Goal: Task Accomplishment & Management: Complete application form

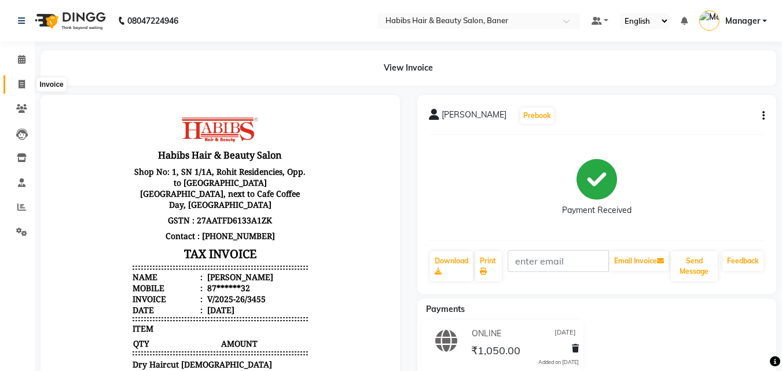
click at [21, 83] on icon at bounding box center [22, 84] width 6 height 9
select select "5356"
select select "service"
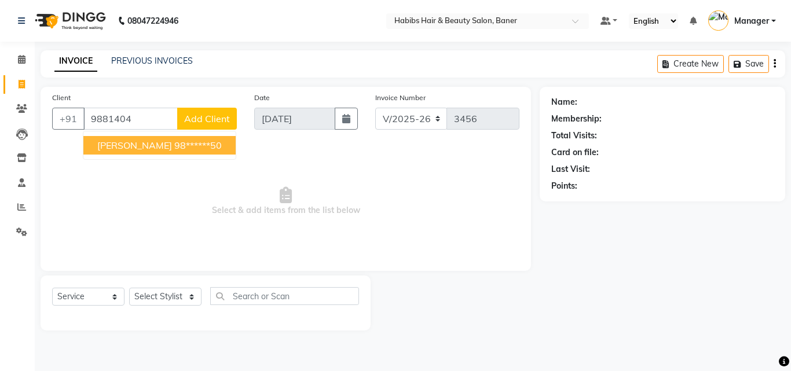
click at [112, 148] on span "[PERSON_NAME]" at bounding box center [134, 145] width 75 height 12
type input "98******50"
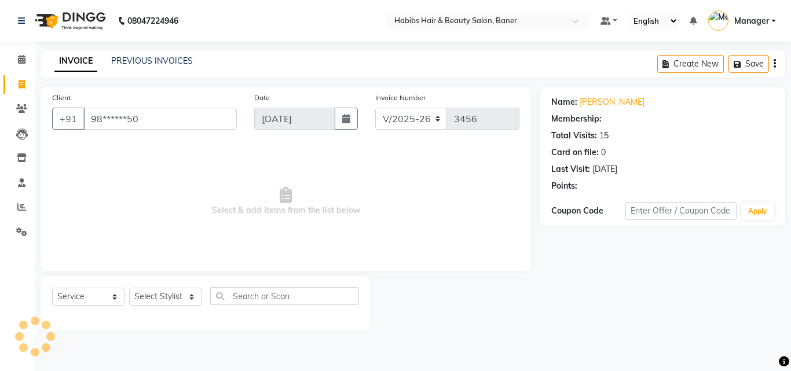
select select "1: Object"
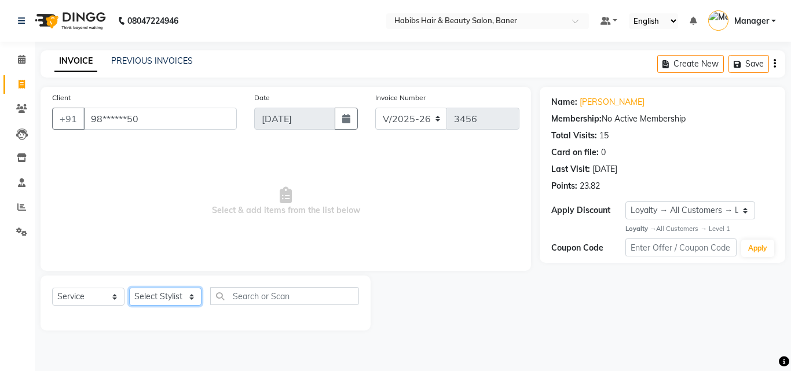
click at [153, 292] on select "Select Stylist Admin [PERSON_NAME] Manager [PERSON_NAME] [PERSON_NAME] Ram Roha…" at bounding box center [165, 297] width 72 height 18
select select "35494"
click at [129, 288] on select "Select Stylist Admin [PERSON_NAME] Manager [PERSON_NAME] [PERSON_NAME] Ram Roha…" at bounding box center [165, 297] width 72 height 18
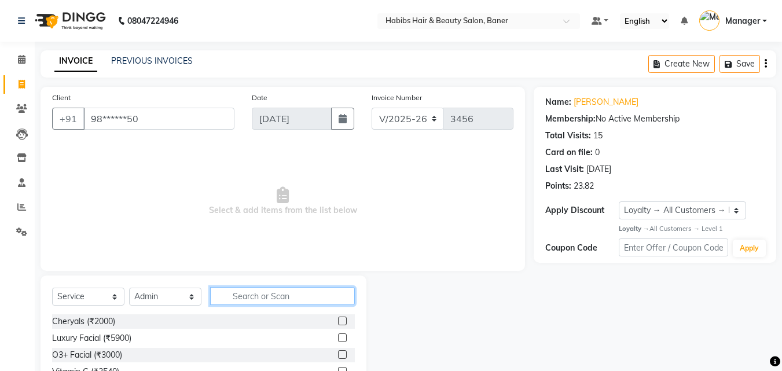
click at [254, 294] on input "text" at bounding box center [282, 296] width 145 height 18
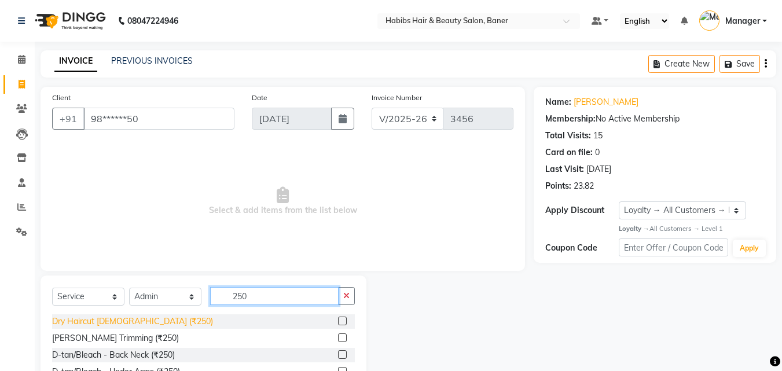
type input "250"
drag, startPoint x: 88, startPoint y: 318, endPoint x: 94, endPoint y: 321, distance: 6.2
click at [88, 319] on div "Dry Haircut [DEMOGRAPHIC_DATA] (₹250)" at bounding box center [132, 321] width 161 height 12
checkbox input "false"
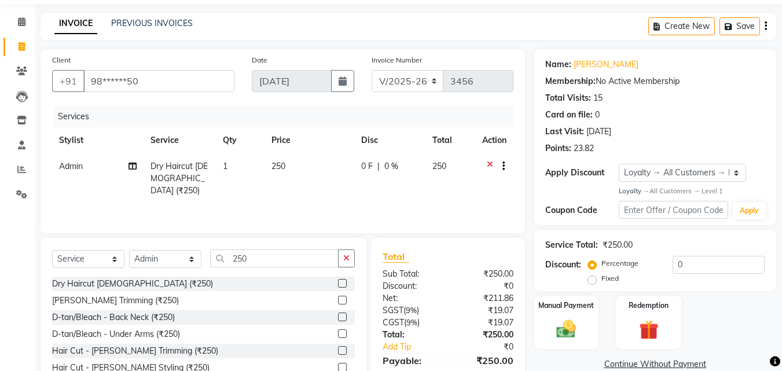
scroll to position [93, 0]
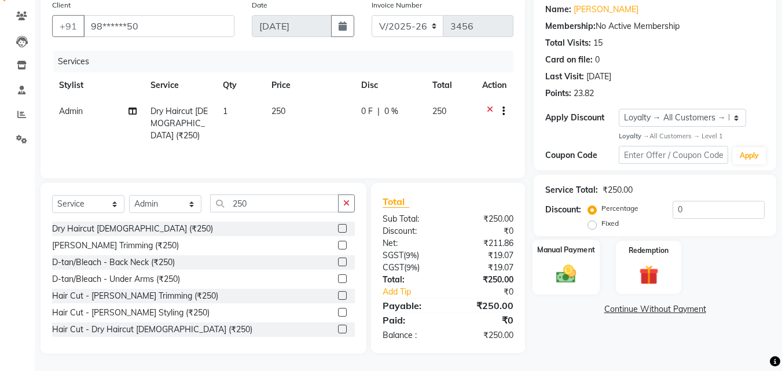
click at [564, 280] on img at bounding box center [566, 274] width 32 height 23
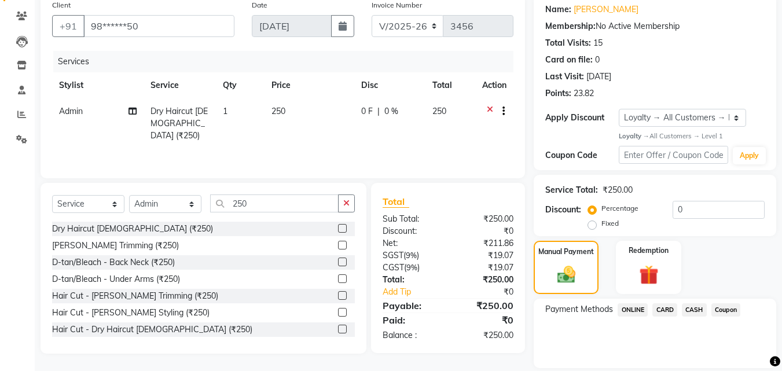
click at [639, 307] on span "ONLINE" at bounding box center [633, 309] width 30 height 13
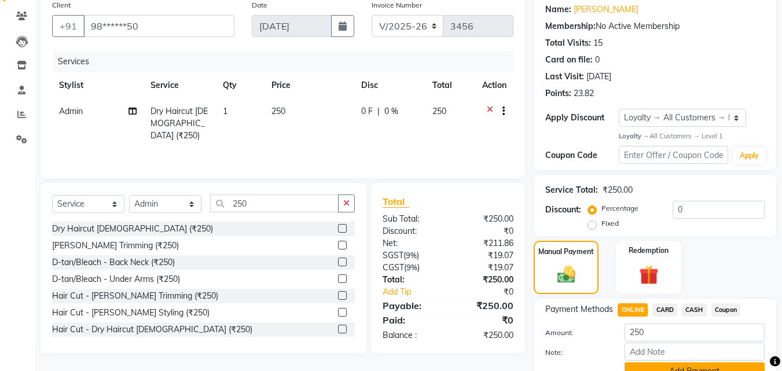
click at [653, 363] on button "Add Payment" at bounding box center [695, 371] width 140 height 18
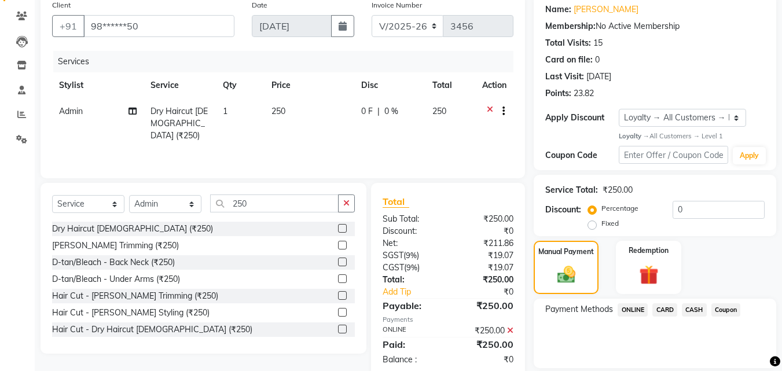
scroll to position [196, 0]
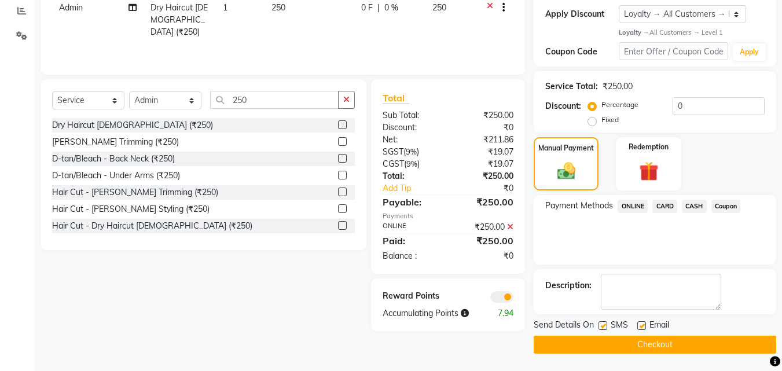
click at [648, 343] on button "Checkout" at bounding box center [655, 345] width 243 height 18
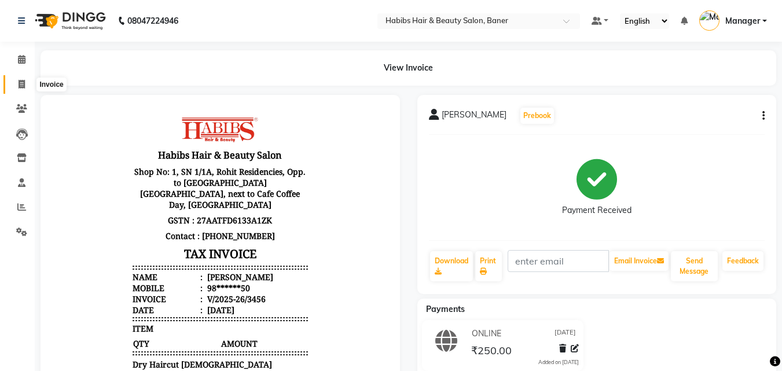
click at [25, 87] on icon at bounding box center [22, 84] width 6 height 9
select select "service"
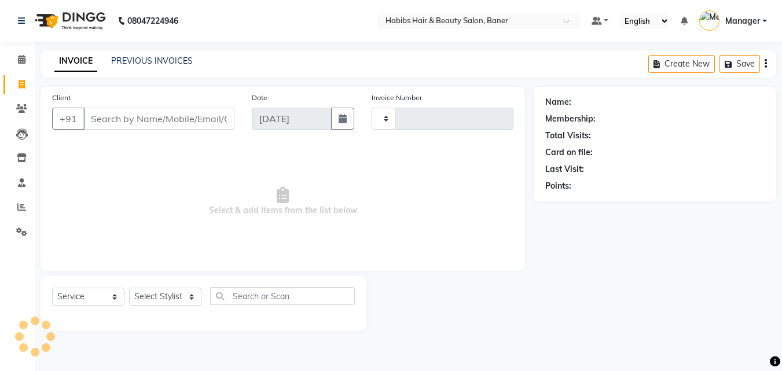
type input "3457"
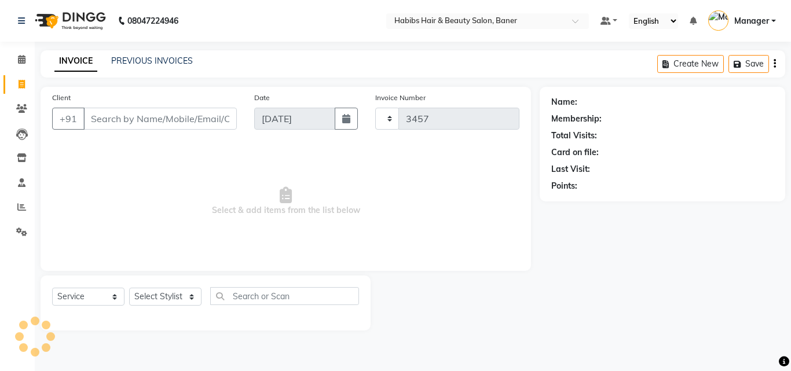
select select "5356"
click at [174, 63] on link "PREVIOUS INVOICES" at bounding box center [152, 61] width 82 height 10
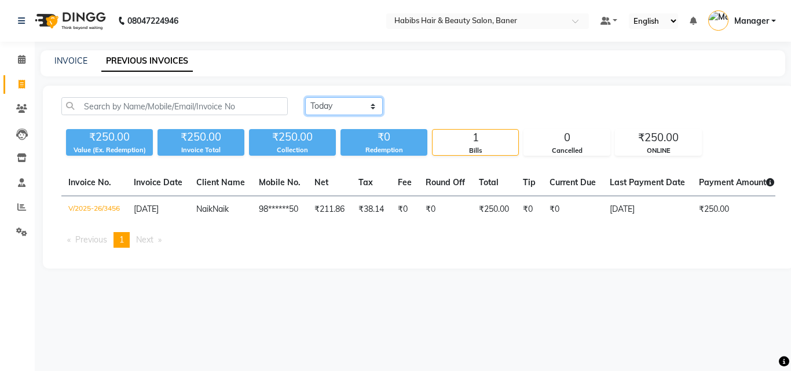
click at [332, 101] on select "[DATE] [DATE] Custom Range" at bounding box center [344, 106] width 78 height 18
select select "[DATE]"
click at [305, 97] on select "[DATE] [DATE] Custom Range" at bounding box center [344, 106] width 78 height 18
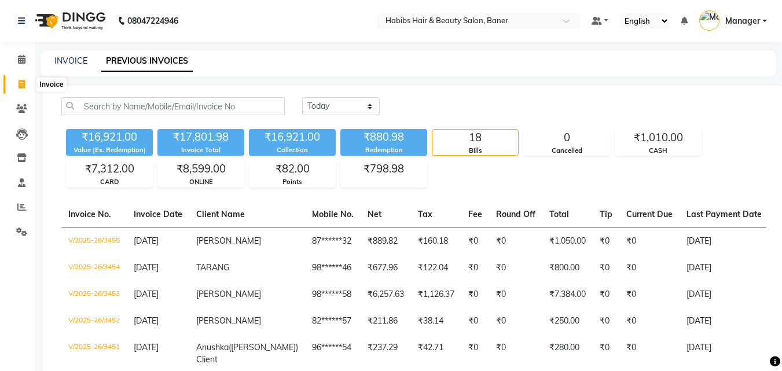
click at [20, 84] on icon at bounding box center [22, 84] width 6 height 9
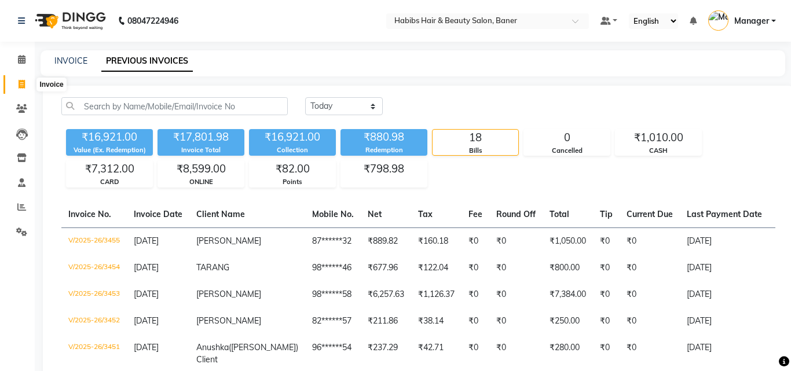
select select "5356"
select select "service"
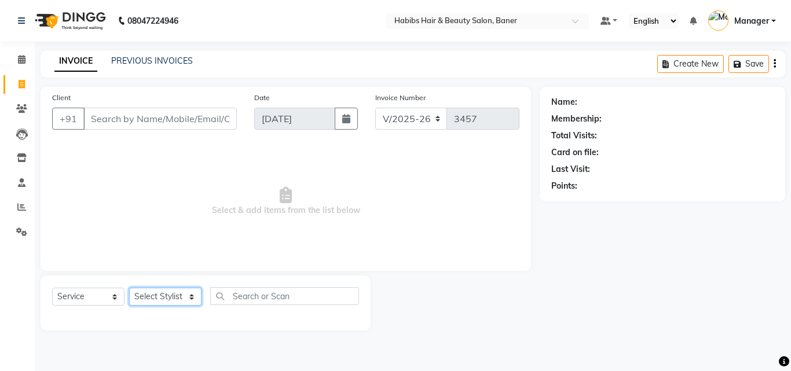
click at [148, 297] on select "Select Stylist Admin [PERSON_NAME] Manager [PERSON_NAME] [PERSON_NAME] Ram Roha…" at bounding box center [165, 297] width 72 height 18
select select "35494"
click at [129, 288] on select "Select Stylist Admin [PERSON_NAME] Manager [PERSON_NAME] [PERSON_NAME] Ram Roha…" at bounding box center [165, 297] width 72 height 18
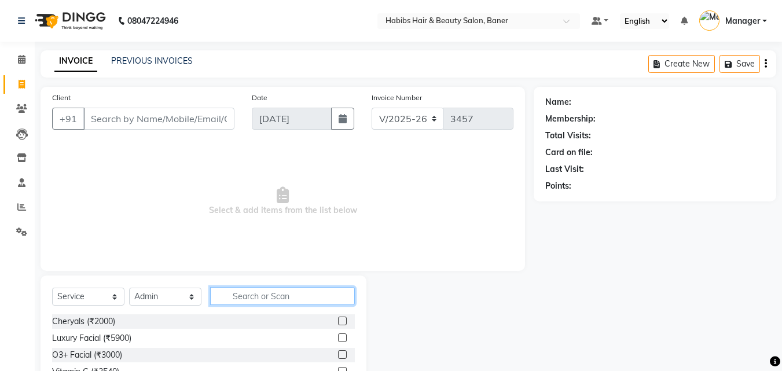
click at [290, 296] on input "text" at bounding box center [282, 296] width 145 height 18
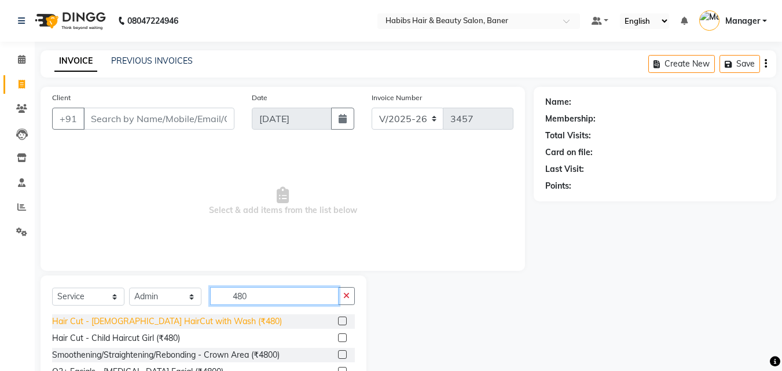
type input "480"
click at [116, 322] on div "Hair Cut - [DEMOGRAPHIC_DATA] HairCut with Wash (₹480)" at bounding box center [167, 321] width 230 height 12
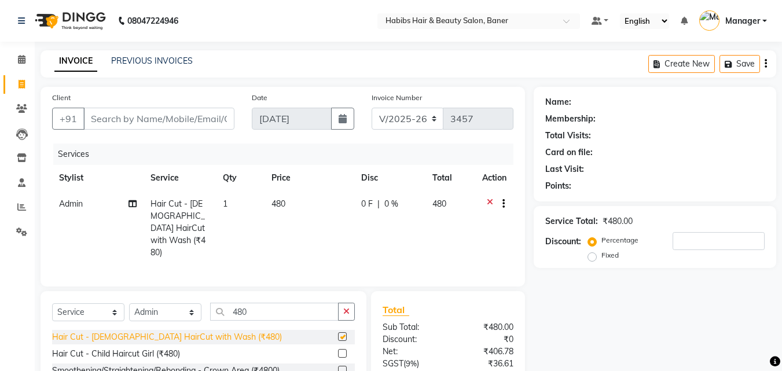
checkbox input "false"
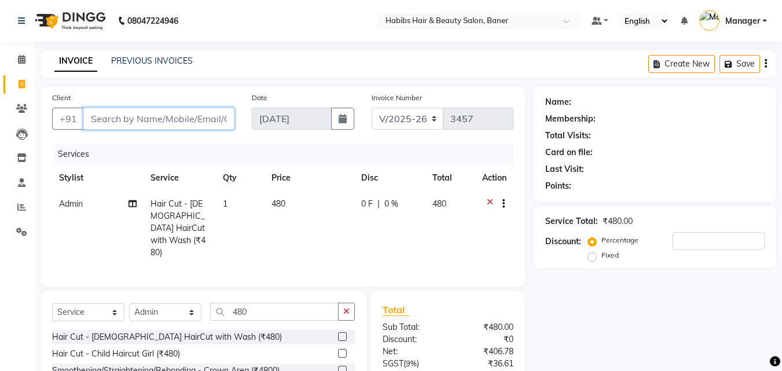
click at [178, 124] on input "Client" at bounding box center [158, 119] width 151 height 22
type input "8"
type input "0"
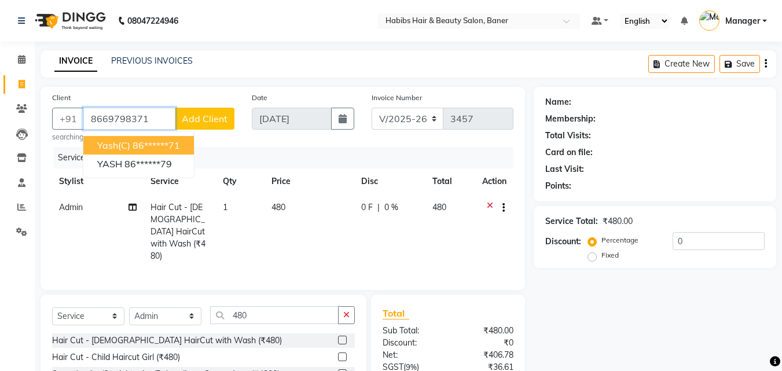
type input "8669798371"
select select "1: Object"
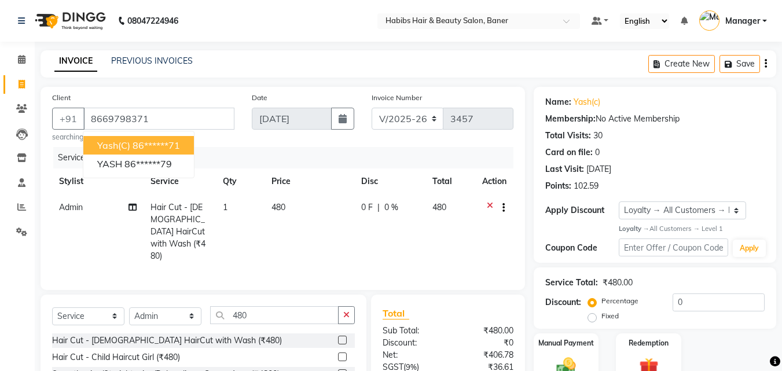
click at [173, 146] on ngb-highlight "86******71" at bounding box center [156, 145] width 47 height 12
type input "86******71"
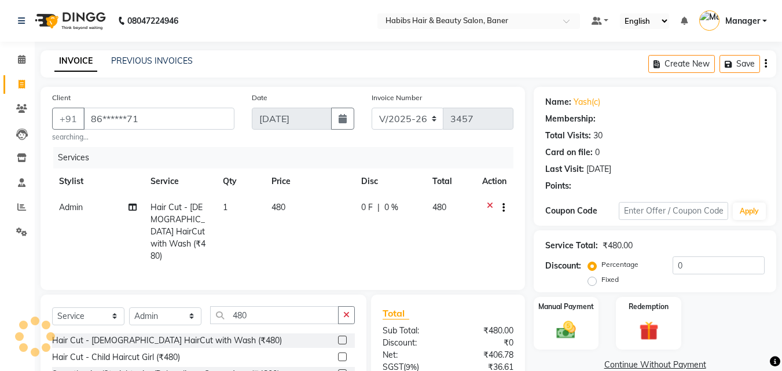
select select "1: Object"
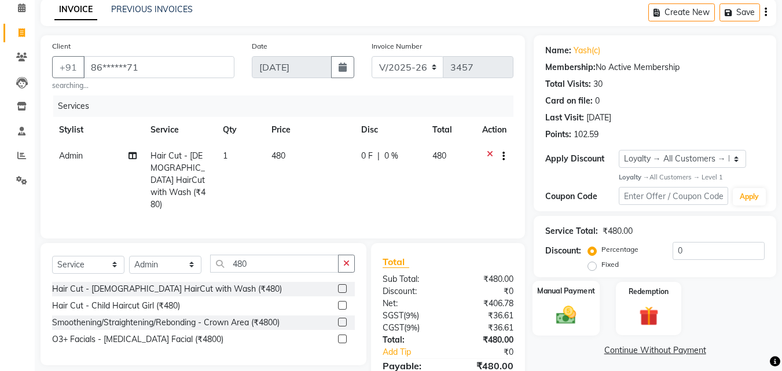
scroll to position [95, 0]
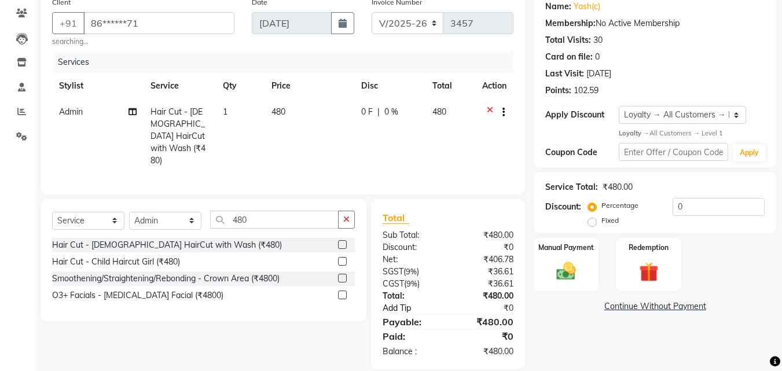
click at [390, 302] on link "Add Tip" at bounding box center [417, 308] width 86 height 12
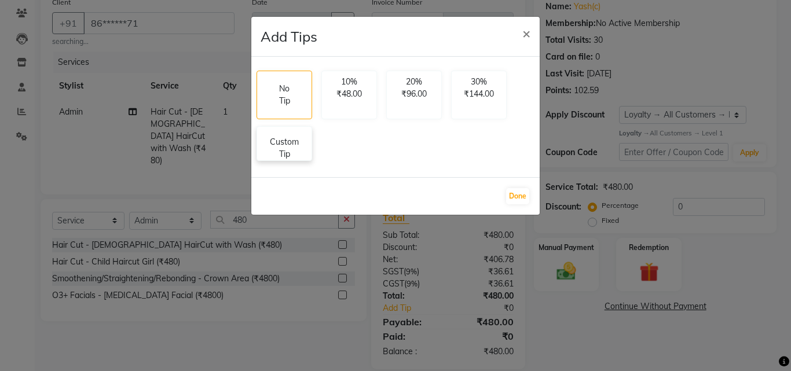
click at [286, 144] on p "Custom Tip" at bounding box center [284, 148] width 41 height 24
select select "35494"
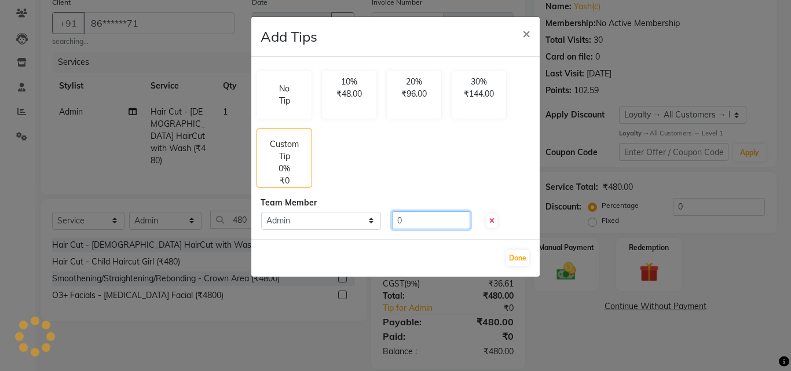
click at [408, 222] on input "0" at bounding box center [431, 220] width 78 height 18
type input "0"
type input "50"
click at [520, 262] on button "Done" at bounding box center [517, 258] width 23 height 16
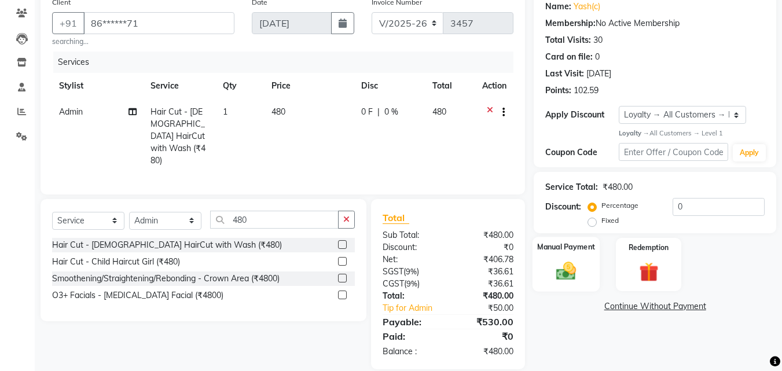
click at [564, 276] on img at bounding box center [566, 271] width 32 height 23
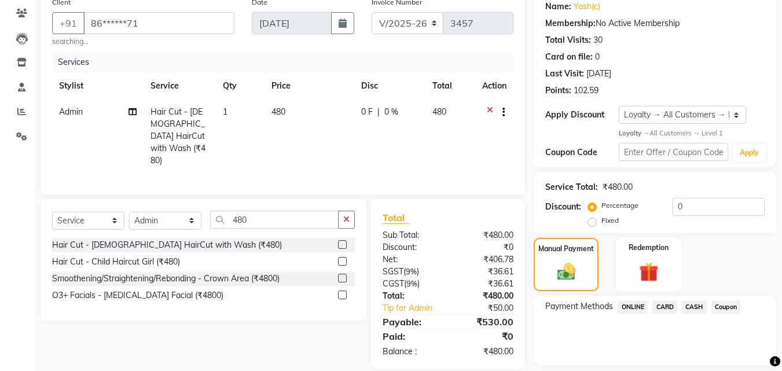
click at [667, 306] on span "CARD" at bounding box center [664, 306] width 25 height 13
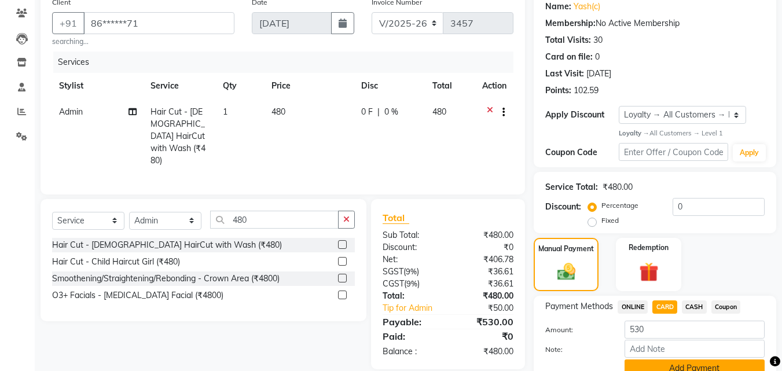
click at [691, 361] on button "Add Payment" at bounding box center [695, 368] width 140 height 18
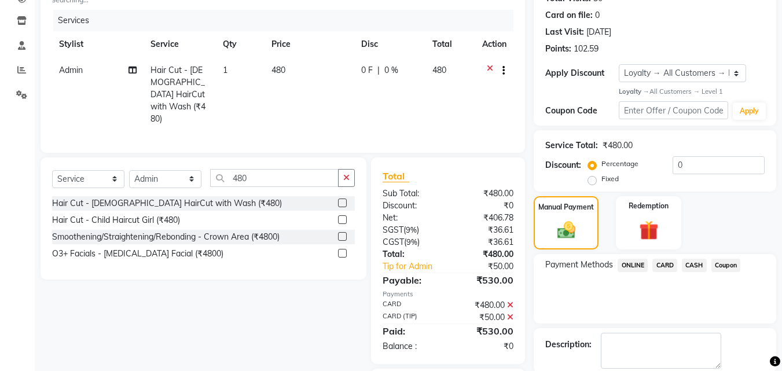
scroll to position [201, 0]
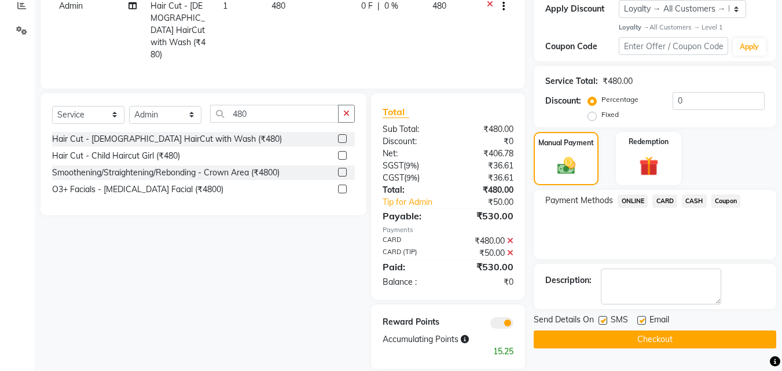
click at [649, 340] on button "Checkout" at bounding box center [655, 339] width 243 height 18
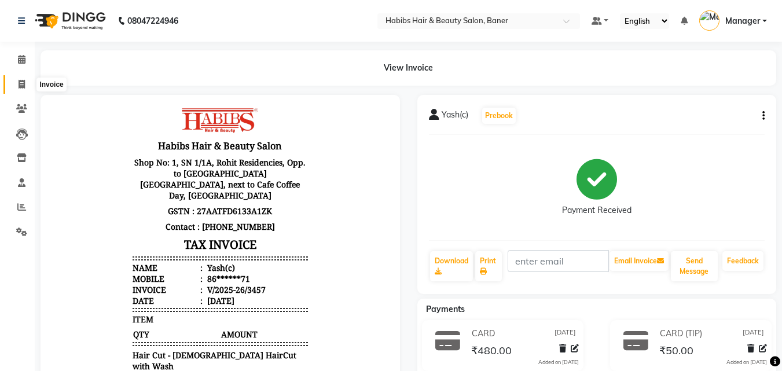
click at [20, 83] on icon at bounding box center [22, 84] width 6 height 9
select select "5356"
select select "service"
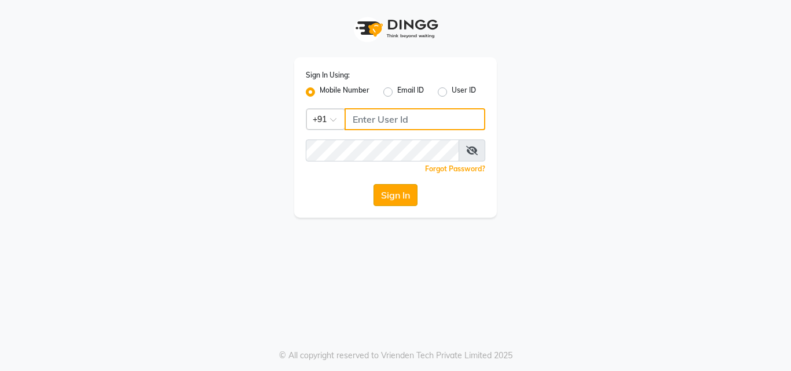
type input "8759660660"
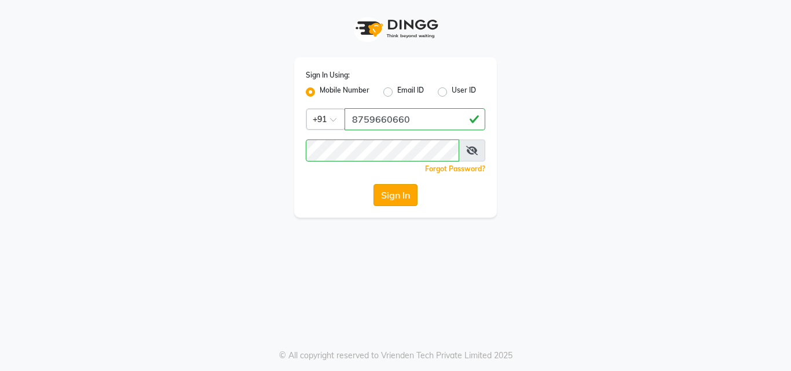
click at [389, 190] on button "Sign In" at bounding box center [395, 195] width 44 height 22
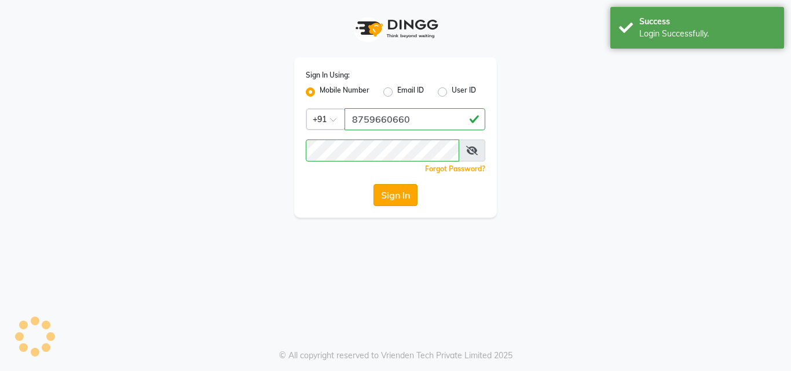
select select "5356"
select select "service"
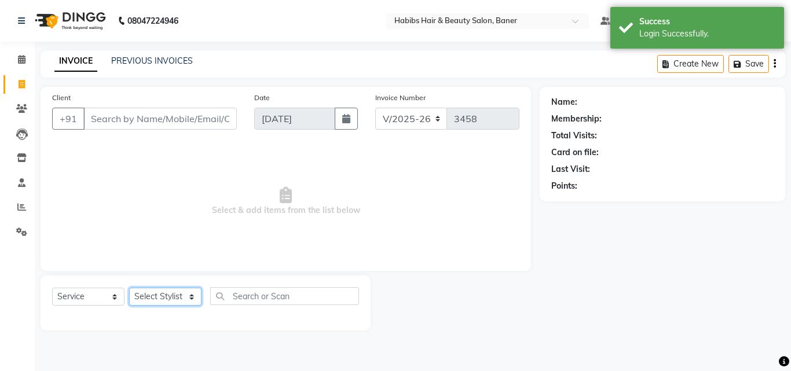
click at [183, 293] on select "Select Stylist Admin [PERSON_NAME] Manager [PERSON_NAME] [PERSON_NAME] Ram Roha…" at bounding box center [165, 297] width 72 height 18
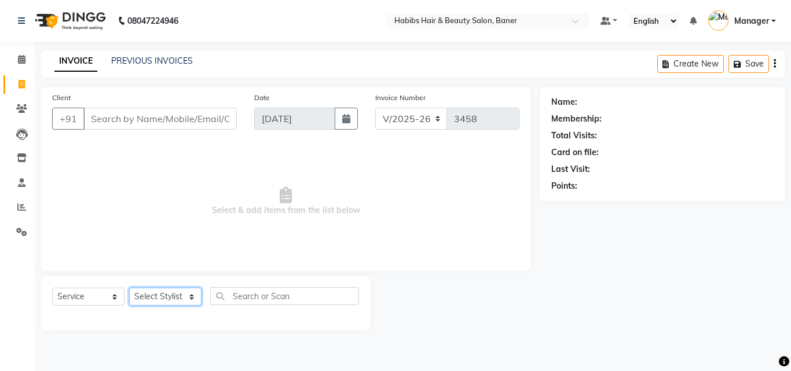
select select "35494"
click at [129, 288] on select "Select Stylist Admin [PERSON_NAME] Manager [PERSON_NAME] [PERSON_NAME] Ram Roha…" at bounding box center [165, 297] width 72 height 18
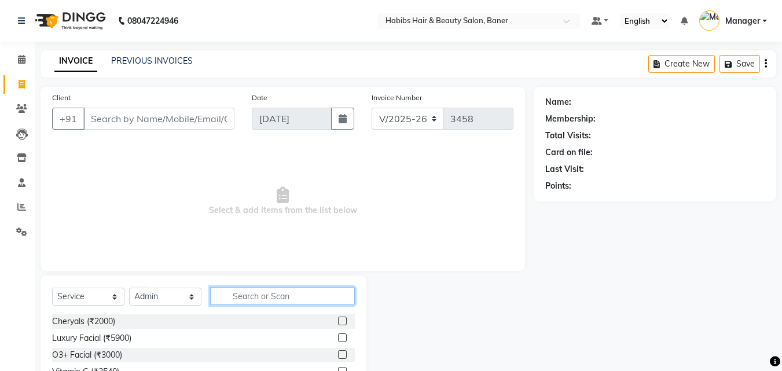
click at [259, 288] on input "text" at bounding box center [282, 296] width 145 height 18
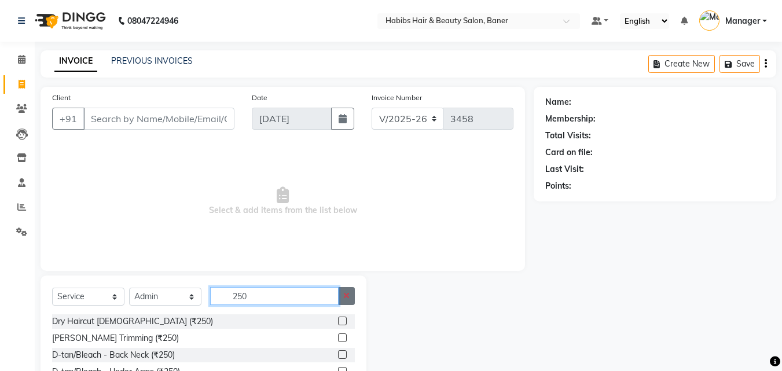
type input "250"
click at [342, 295] on button "button" at bounding box center [346, 296] width 17 height 18
type input "300"
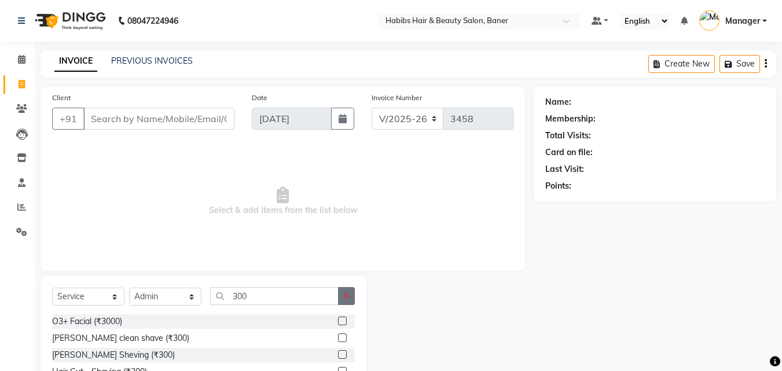
click at [342, 292] on button "button" at bounding box center [346, 296] width 17 height 18
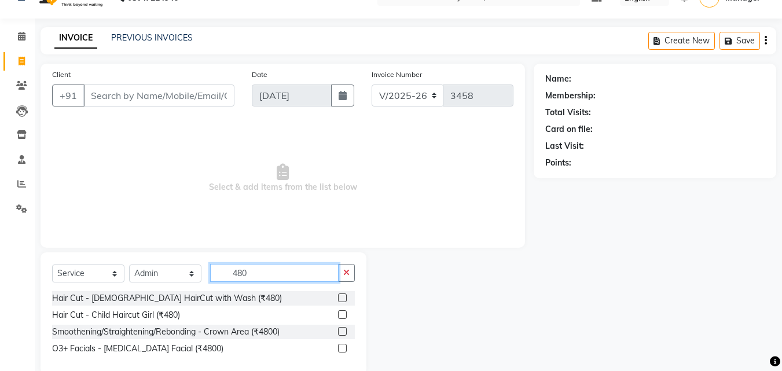
scroll to position [44, 0]
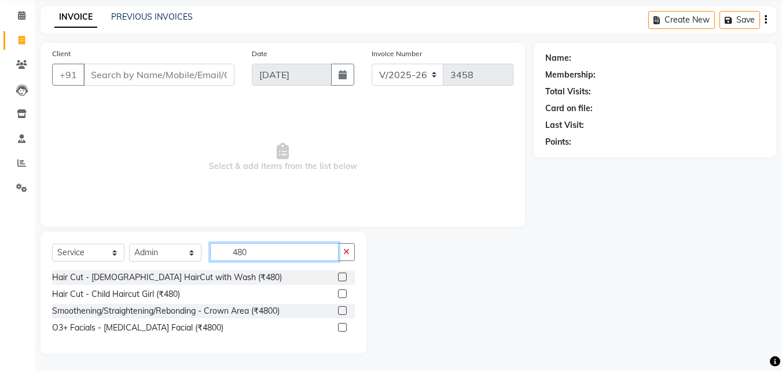
type input "480"
click at [345, 279] on label at bounding box center [342, 277] width 9 height 9
click at [345, 279] on input "checkbox" at bounding box center [342, 278] width 8 height 8
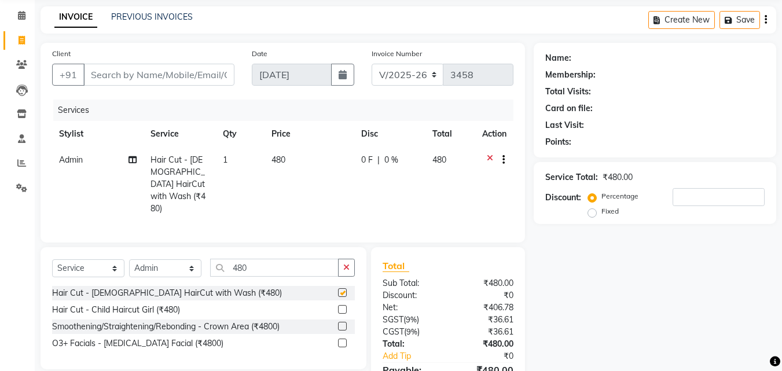
checkbox input "false"
click at [111, 72] on input "Client" at bounding box center [158, 75] width 151 height 22
type input "6"
type input "0"
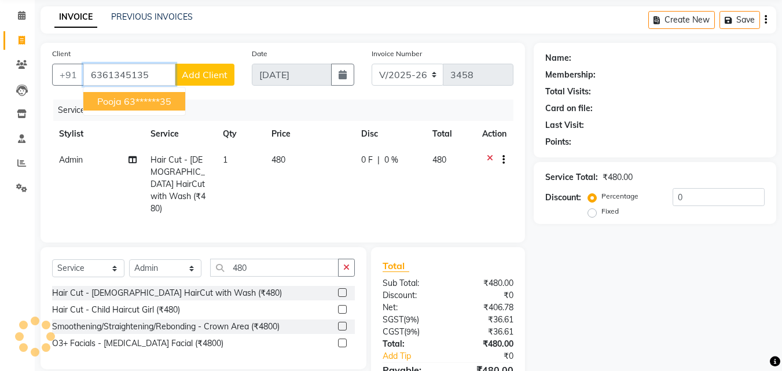
type input "6361345135"
select select "1: Object"
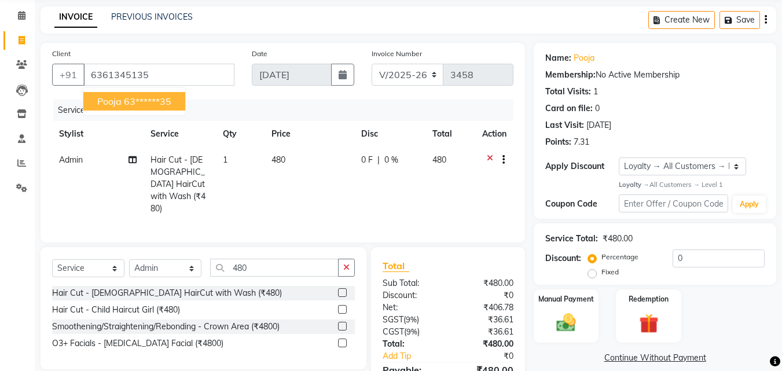
click at [148, 97] on ngb-highlight "63******35" at bounding box center [147, 101] width 47 height 12
type input "63******35"
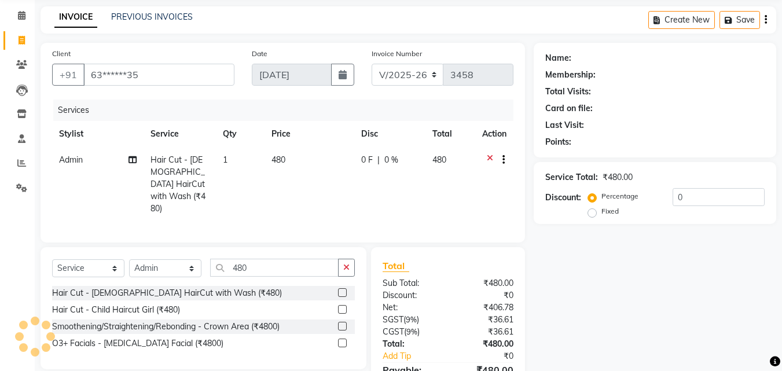
select select "1: Object"
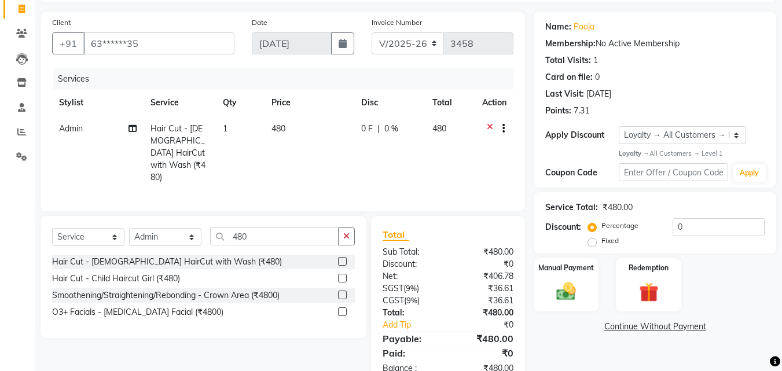
scroll to position [92, 0]
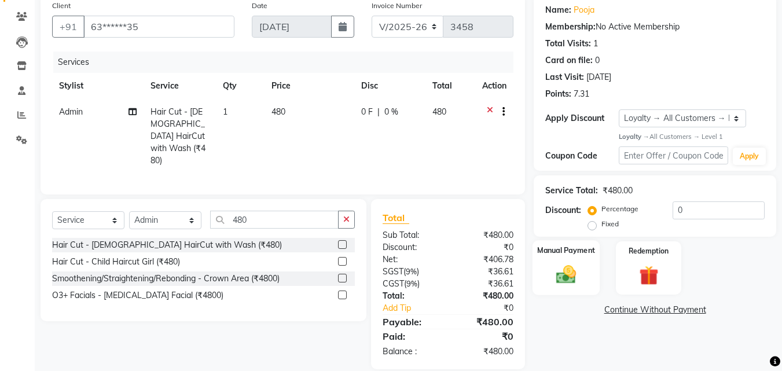
click at [564, 281] on img at bounding box center [566, 274] width 32 height 23
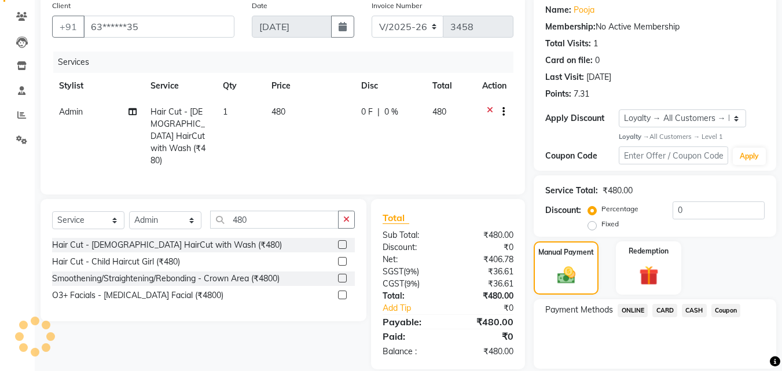
click at [638, 311] on span "ONLINE" at bounding box center [633, 310] width 30 height 13
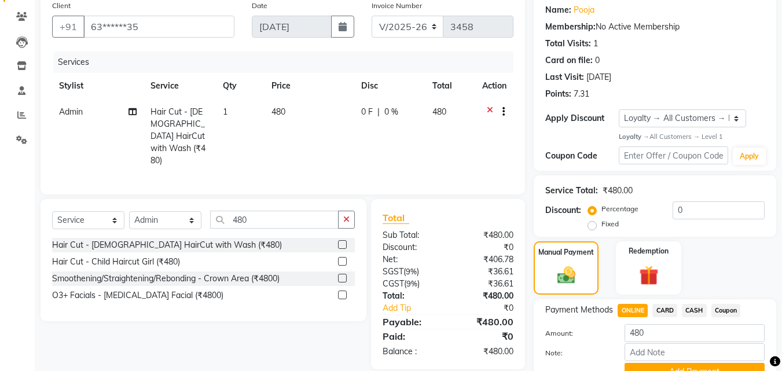
scroll to position [148, 0]
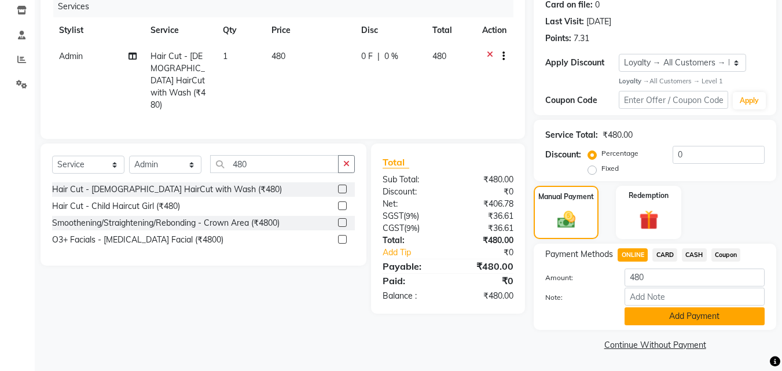
click at [659, 319] on button "Add Payment" at bounding box center [695, 316] width 140 height 18
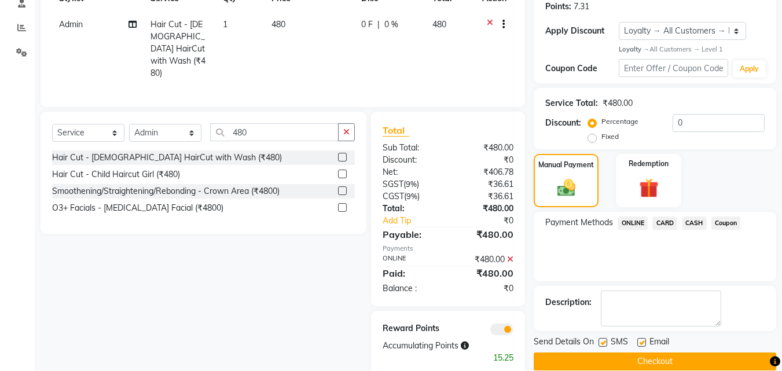
scroll to position [196, 0]
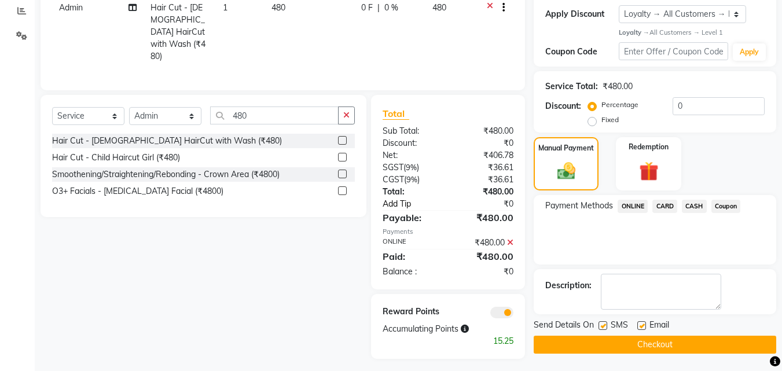
click at [398, 198] on link "Add Tip" at bounding box center [417, 204] width 86 height 12
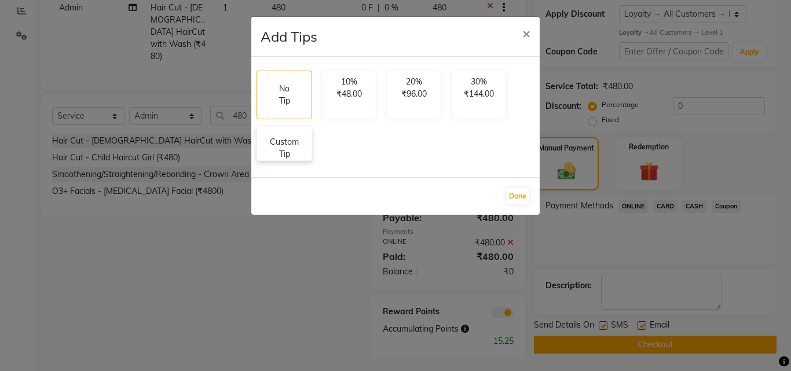
click at [273, 152] on p "Custom Tip" at bounding box center [284, 148] width 41 height 24
select select "35494"
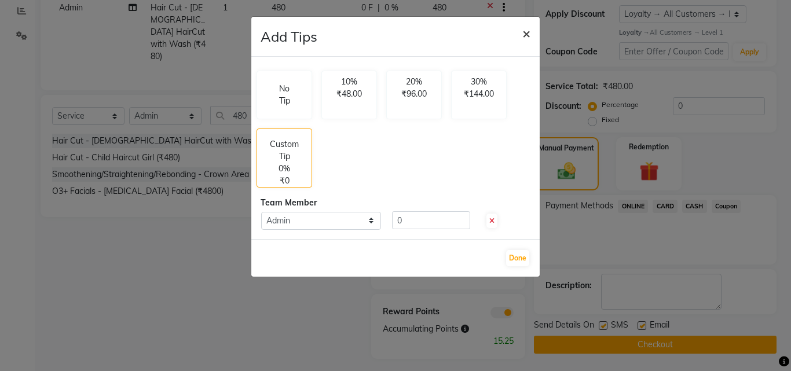
click at [522, 33] on span "×" at bounding box center [526, 32] width 8 height 17
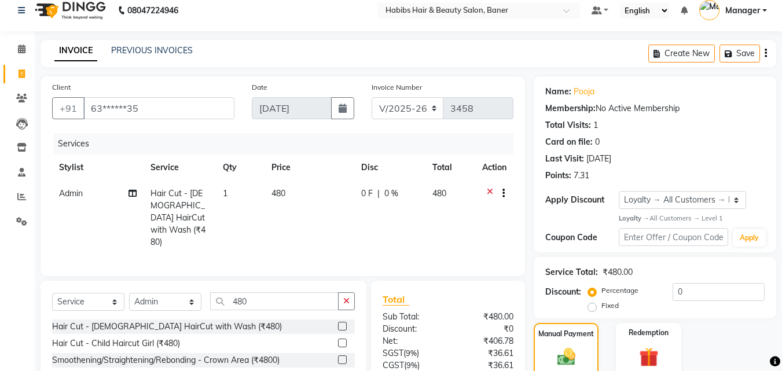
scroll to position [0, 0]
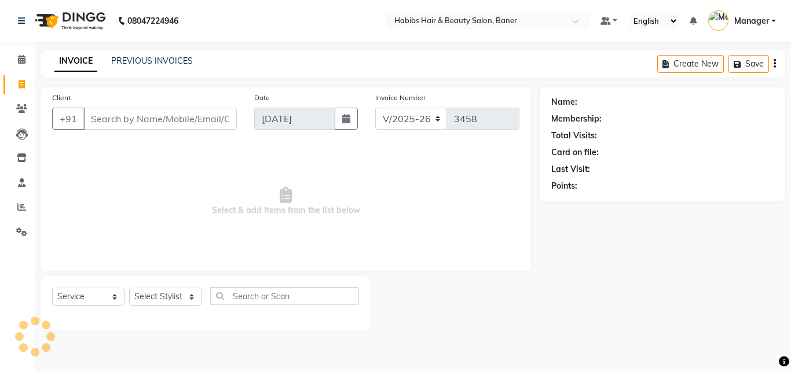
select select "5356"
select select "service"
click at [145, 111] on input "Client" at bounding box center [159, 119] width 153 height 22
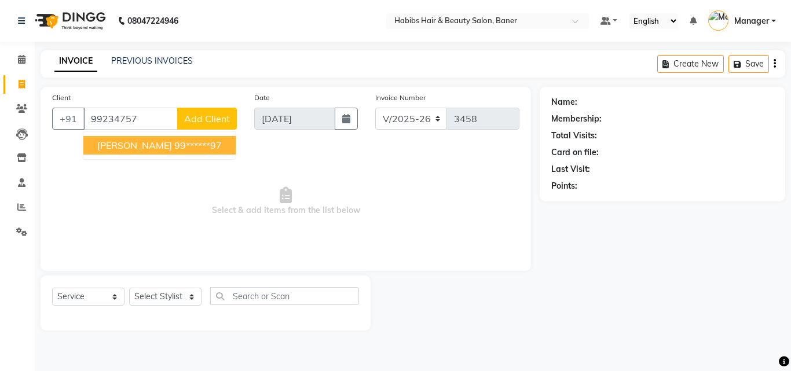
click at [174, 146] on ngb-highlight "99******97" at bounding box center [197, 145] width 47 height 12
type input "99******97"
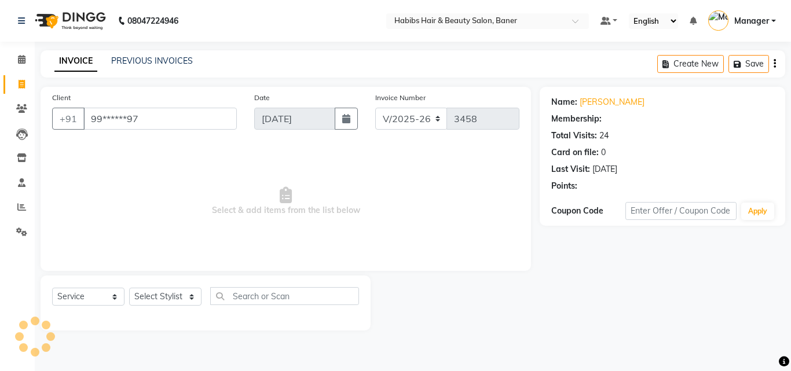
select select "2: Object"
select select "5356"
select select "service"
